Goal: Use online tool/utility

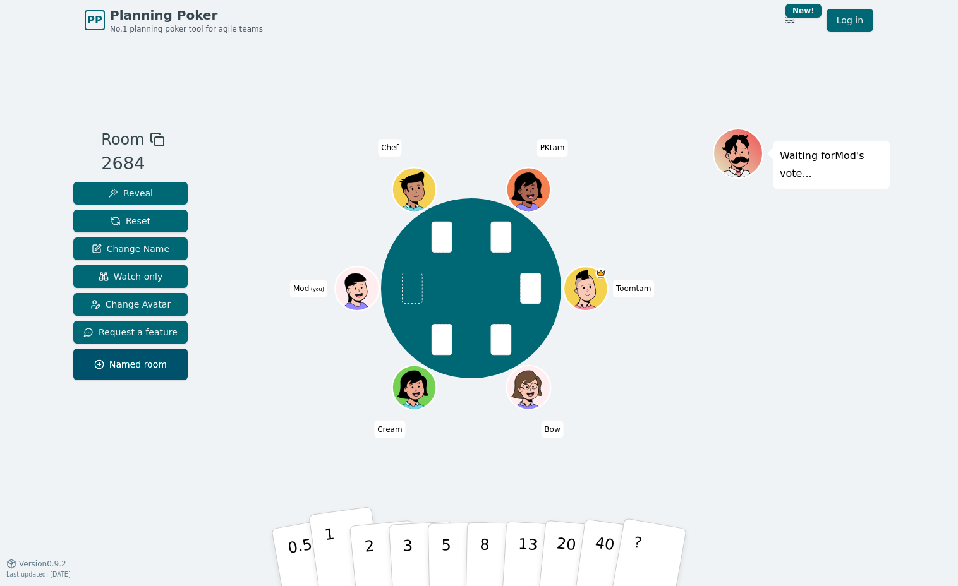
click at [334, 547] on button "1" at bounding box center [345, 558] width 75 height 102
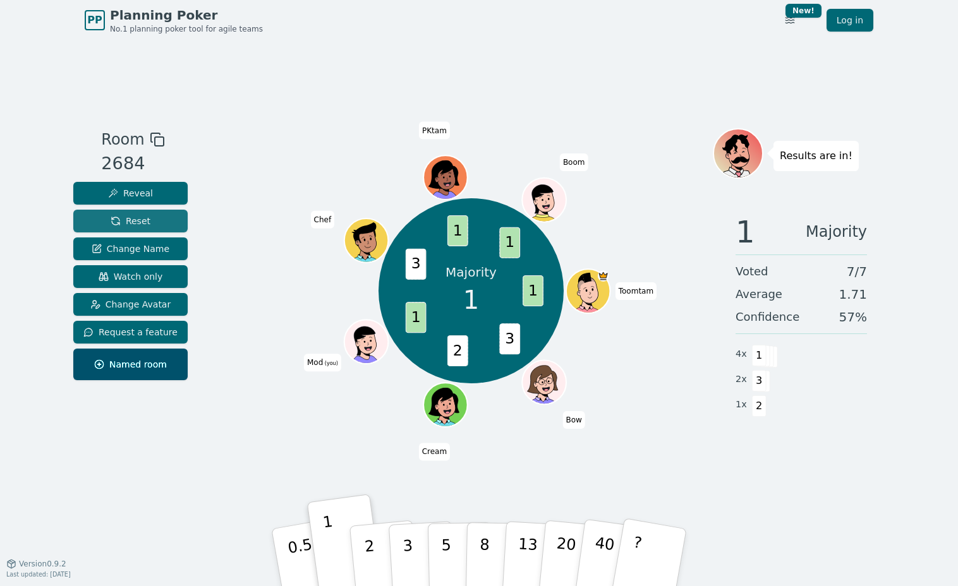
click at [150, 216] on button "Reset" at bounding box center [130, 221] width 114 height 23
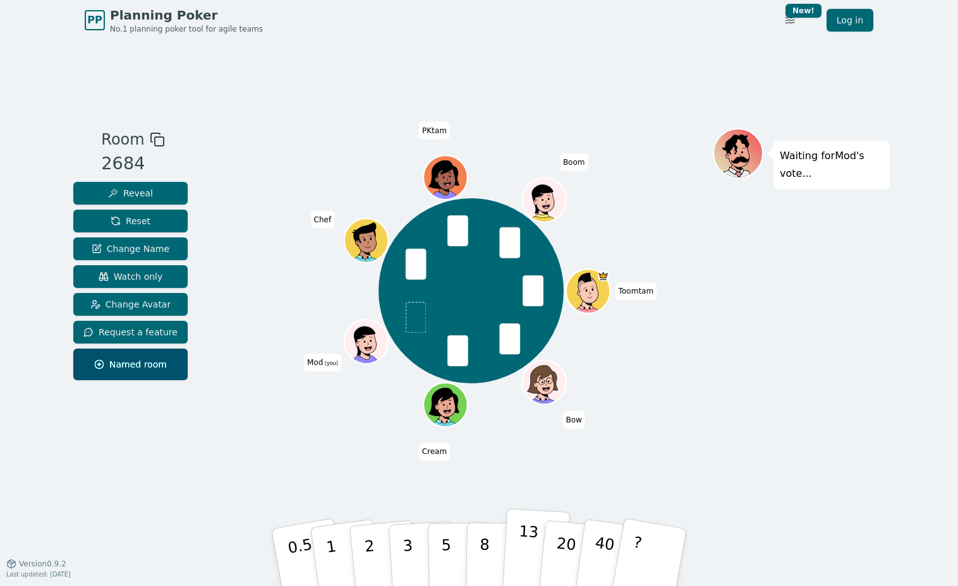
click at [516, 530] on button "13" at bounding box center [536, 558] width 69 height 99
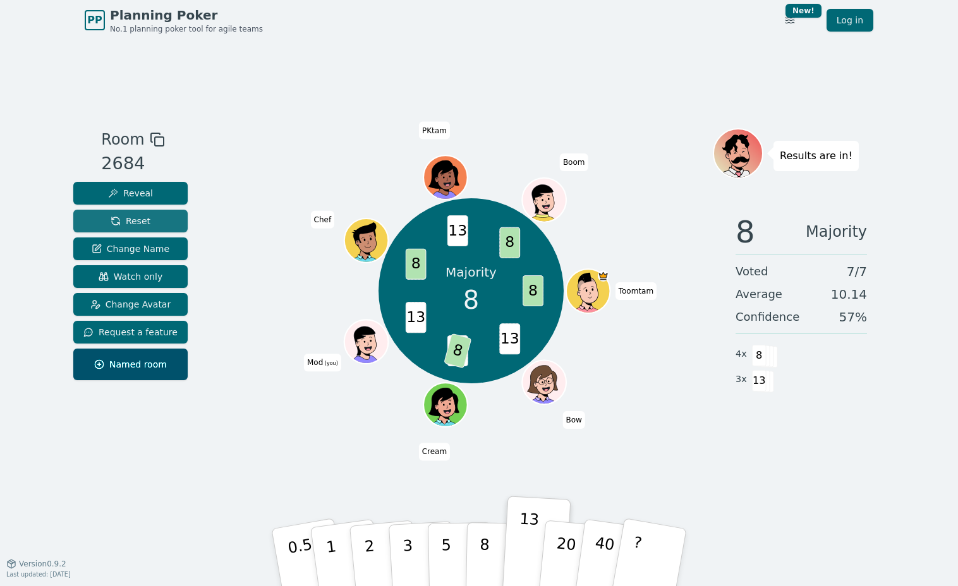
click at [142, 223] on span "Reset" at bounding box center [131, 221] width 40 height 13
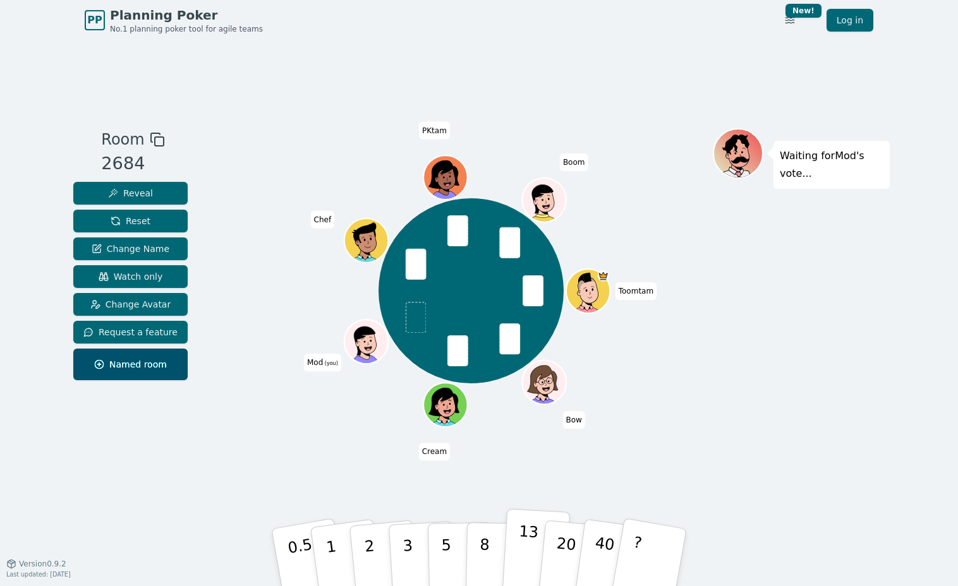
click at [523, 541] on p "13" at bounding box center [527, 558] width 23 height 70
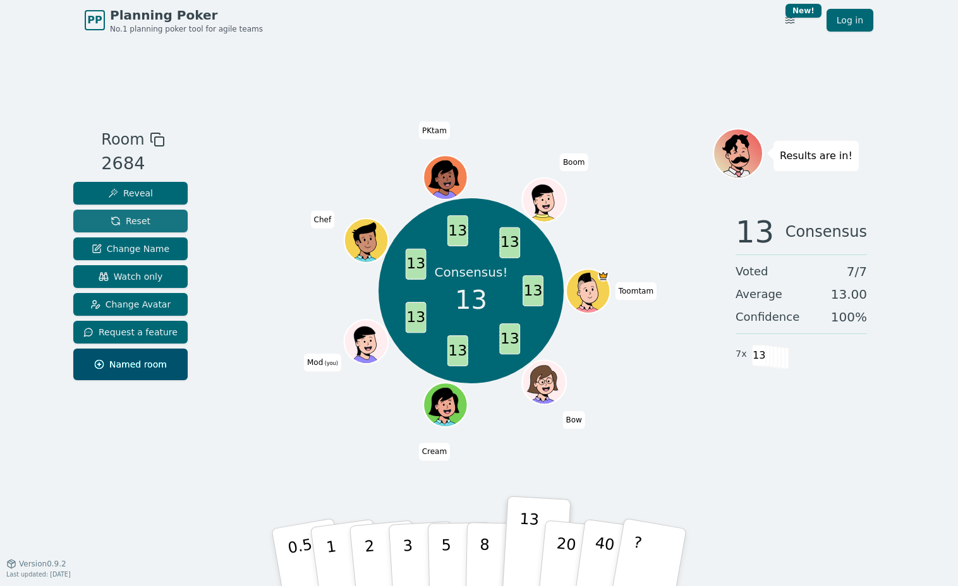
click at [130, 221] on span "Reset" at bounding box center [131, 221] width 40 height 13
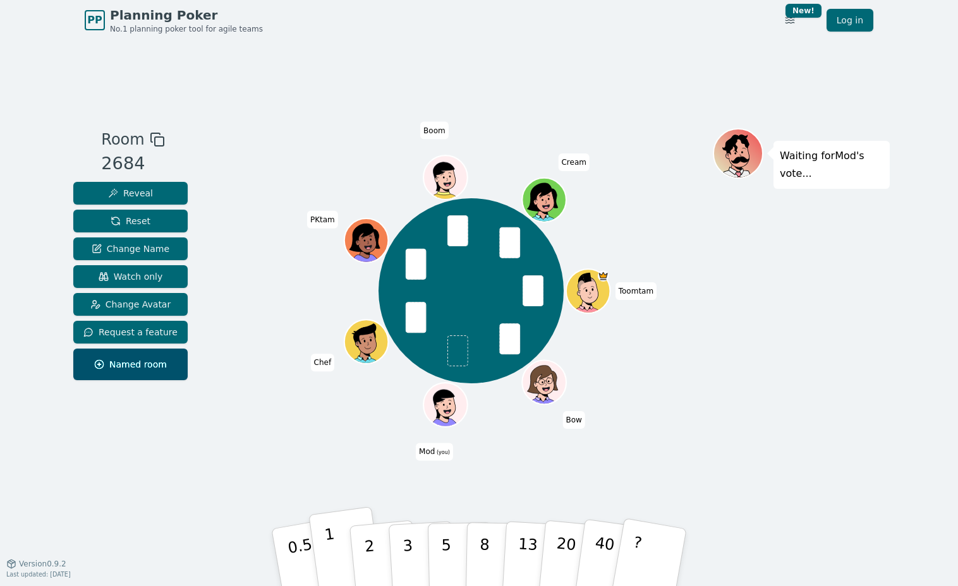
click at [329, 562] on p "1" at bounding box center [333, 559] width 19 height 69
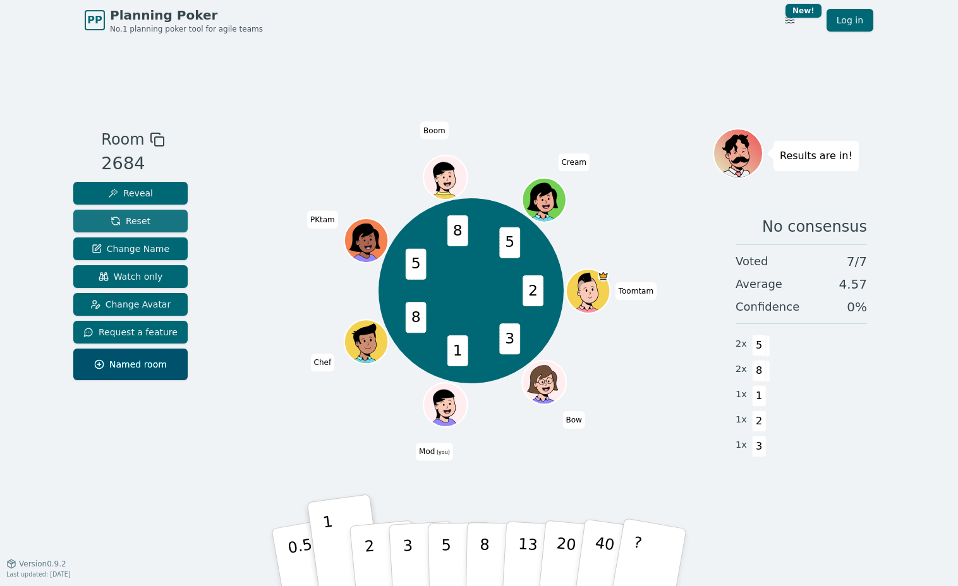
click at [125, 219] on span "Reset" at bounding box center [131, 221] width 40 height 13
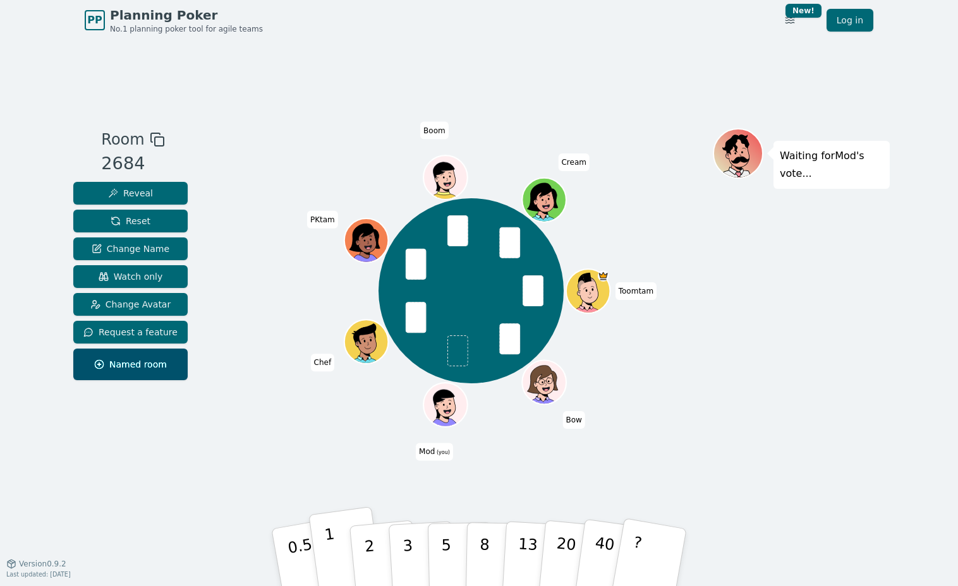
click at [327, 561] on button "1" at bounding box center [345, 558] width 75 height 102
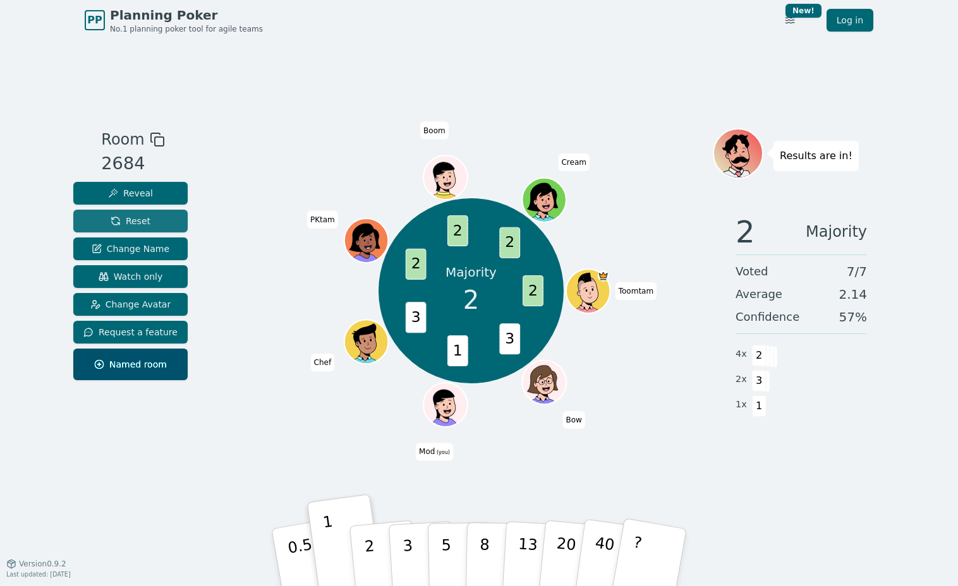
click at [137, 222] on span "Reset" at bounding box center [131, 221] width 40 height 13
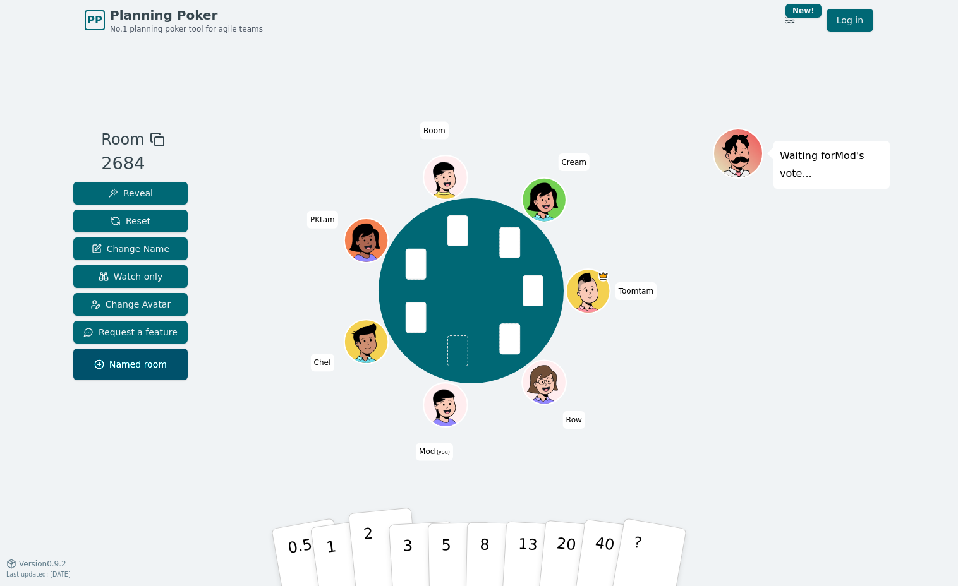
click at [370, 554] on p "2" at bounding box center [371, 559] width 16 height 69
